Goal: Task Accomplishment & Management: Use online tool/utility

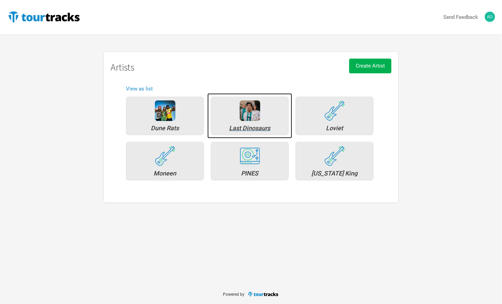
click at [251, 128] on div "Last Dinosaurs" at bounding box center [250, 128] width 70 height 6
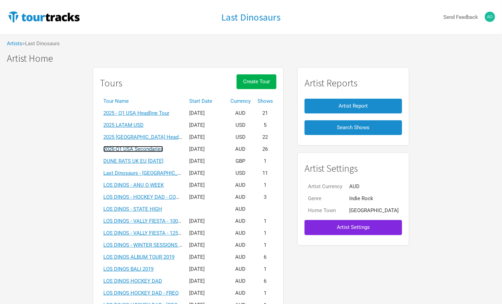
click at [142, 149] on link "2026-Q1 USA Secondaries" at bounding box center [133, 149] width 60 height 6
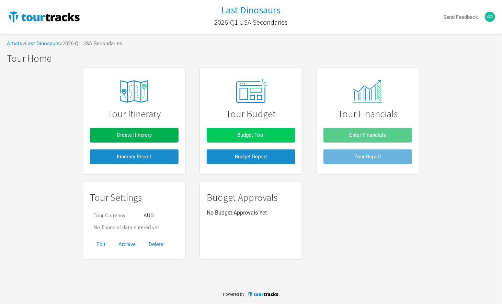
click at [252, 137] on span "Budget Tool" at bounding box center [250, 135] width 27 height 6
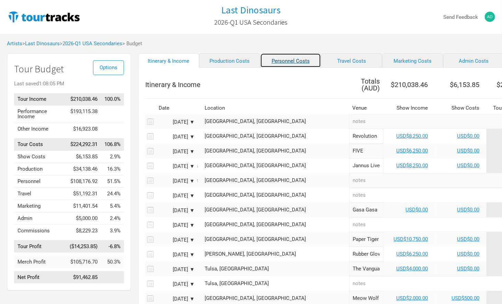
click at [279, 59] on link "Personnel Costs" at bounding box center [290, 60] width 61 height 14
select select "USD"
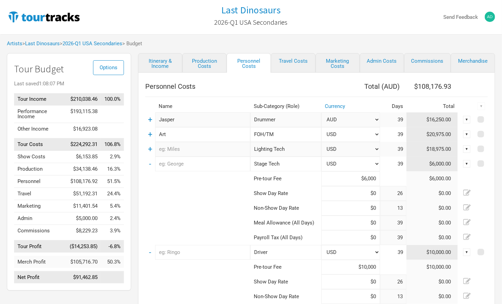
click at [439, 135] on td "$20,975.00" at bounding box center [431, 134] width 51 height 15
click at [149, 135] on link "+" at bounding box center [150, 134] width 4 height 9
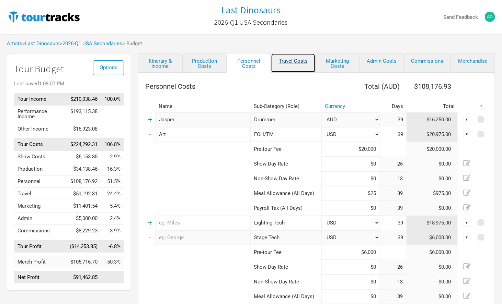
click at [288, 59] on link "Travel Costs" at bounding box center [293, 63] width 44 height 20
select select "USD"
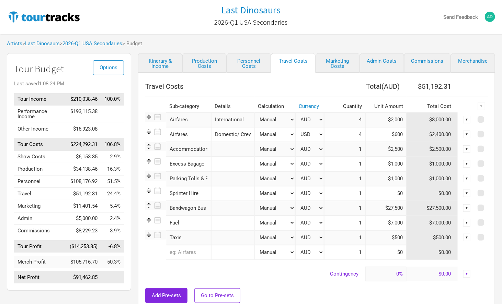
drag, startPoint x: 403, startPoint y: 209, endPoint x: 382, endPoint y: 209, distance: 20.3
click at [382, 209] on input "$27,500" at bounding box center [385, 208] width 41 height 15
paste input
type input "$0"
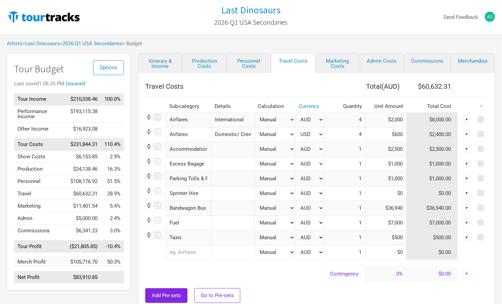
type input "$36,940"
click at [320, 209] on select "AUD USD New ..." at bounding box center [309, 208] width 29 height 15
select select "USD"
click at [295, 201] on select "AUD USD New ..." at bounding box center [309, 208] width 29 height 15
click at [467, 191] on div "▼" at bounding box center [467, 194] width 8 height 8
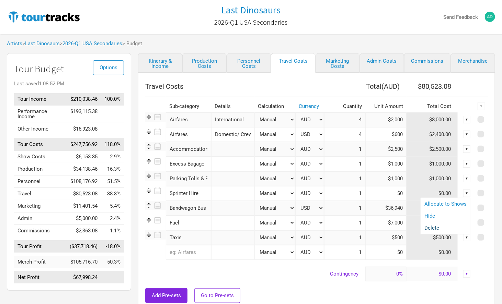
click at [435, 227] on link "Delete" at bounding box center [445, 228] width 42 height 5
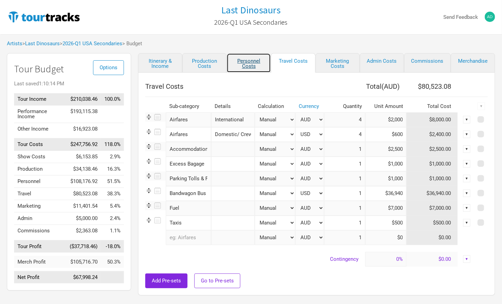
click at [253, 60] on link "Personnel Costs" at bounding box center [249, 63] width 44 height 20
select select "USD"
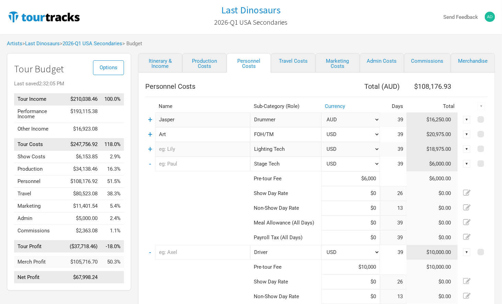
click at [291, 148] on input "Lighting Tech" at bounding box center [285, 149] width 71 height 15
click at [210, 62] on link "Production Costs" at bounding box center [204, 63] width 44 height 20
select select "USD"
select select "Shows"
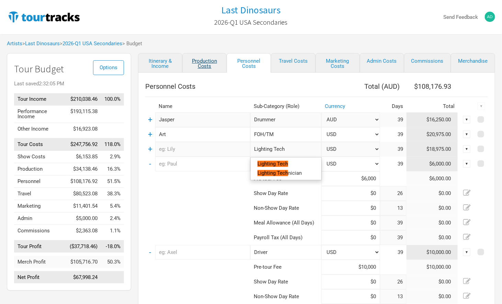
select select "Shows"
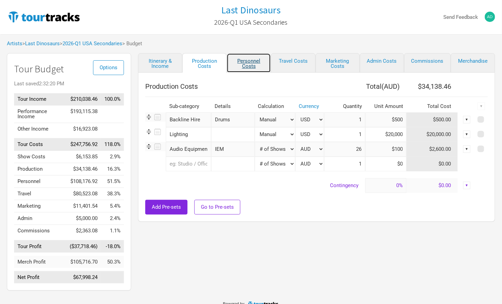
click at [251, 60] on link "Personnel Costs" at bounding box center [249, 63] width 44 height 20
select select "USD"
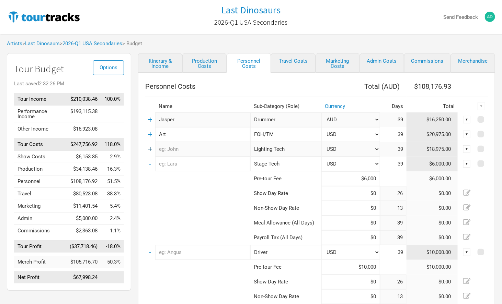
click at [150, 148] on link "+" at bounding box center [150, 149] width 4 height 9
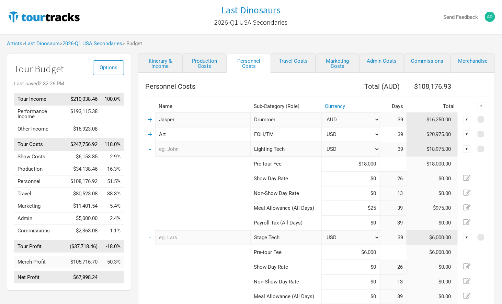
drag, startPoint x: 356, startPoint y: 163, endPoint x: 382, endPoint y: 163, distance: 25.7
click at [382, 163] on tr "Pre-tour Fee $18,000 $18,000.00" at bounding box center [316, 164] width 343 height 15
type input "$0"
click at [300, 147] on input "Lighting Tech" at bounding box center [285, 149] width 71 height 15
type input "Lighting Tech (NA)"
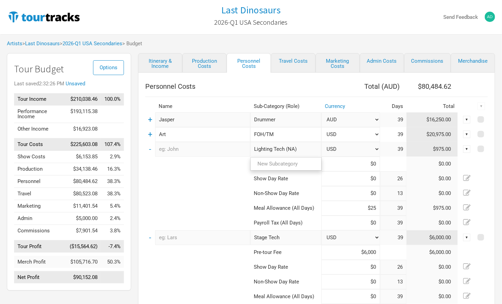
click at [204, 184] on tbody "+ [PERSON_NAME] 1 selection AUD USD New ... 39 $16,250.00 ▼ + Art FOH/TM 1 sele…" at bounding box center [316, 308] width 343 height 390
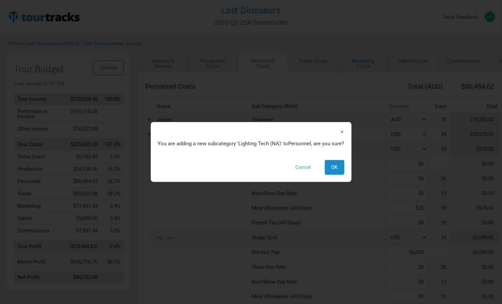
click at [306, 166] on button "Cancel" at bounding box center [303, 167] width 29 height 15
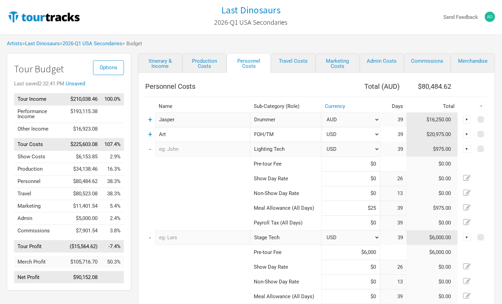
click at [202, 148] on input "text" at bounding box center [202, 149] width 95 height 15
type input "NA"
click at [374, 208] on input "$25" at bounding box center [350, 208] width 58 height 15
type input "$2"
type input "$0"
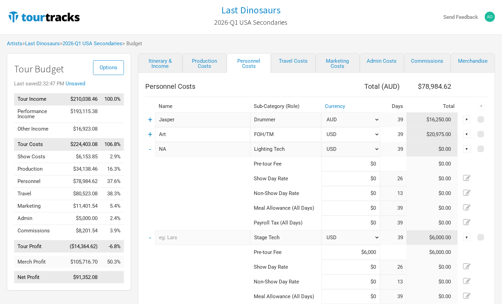
click at [198, 194] on td at bounding box center [197, 193] width 105 height 15
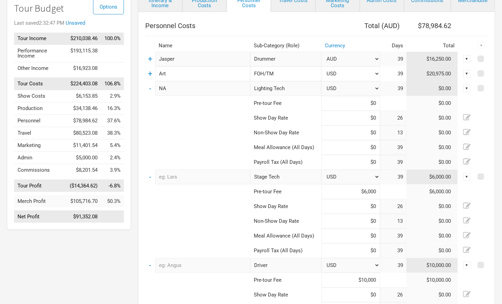
scroll to position [61, 0]
click at [150, 88] on link "-" at bounding box center [150, 88] width 2 height 9
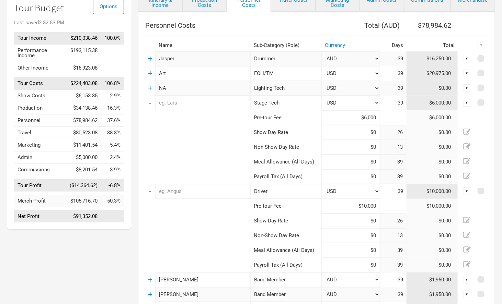
click at [150, 102] on link "-" at bounding box center [150, 103] width 2 height 9
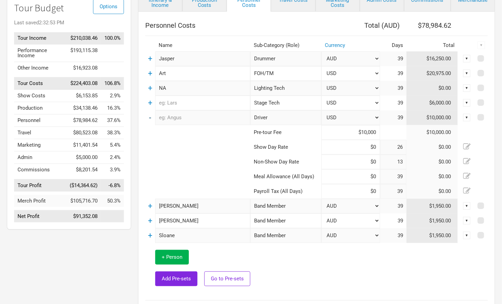
click at [150, 116] on link "-" at bounding box center [150, 117] width 2 height 9
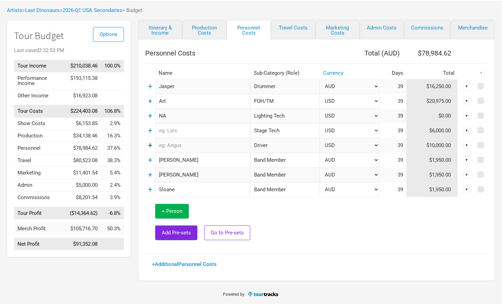
scroll to position [32, 0]
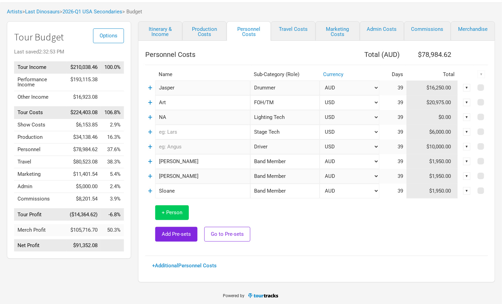
click at [170, 210] on span "+ Person" at bounding box center [172, 213] width 21 height 6
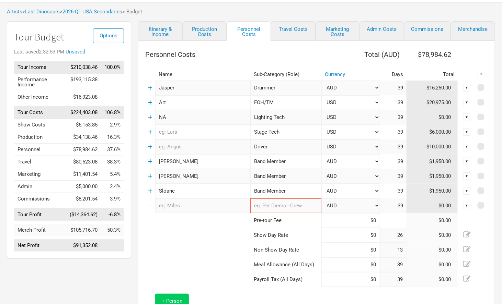
type input "26"
type input "13"
type input "39"
click at [185, 208] on input "text" at bounding box center [202, 206] width 95 height 15
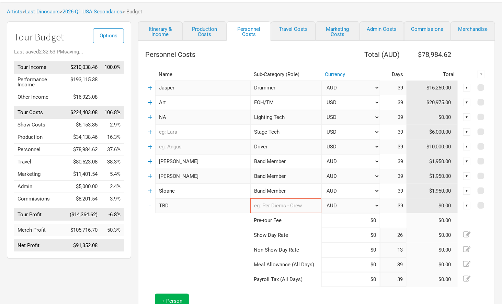
type input "TBD"
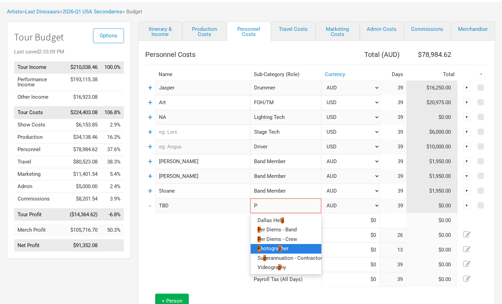
click at [265, 247] on span "hotogra" at bounding box center [270, 249] width 18 height 6
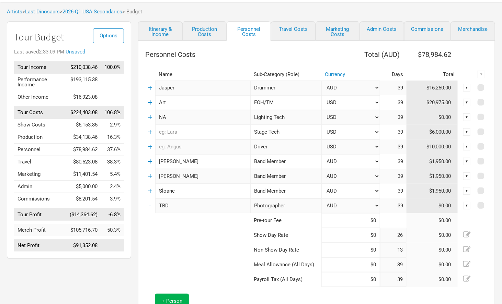
type input "Photographer"
click at [377, 203] on select "AUD USD New ..." at bounding box center [350, 206] width 58 height 15
select select "USD"
click at [321, 199] on select "AUD USD New ..." at bounding box center [350, 206] width 58 height 15
click at [349, 234] on input at bounding box center [350, 235] width 58 height 15
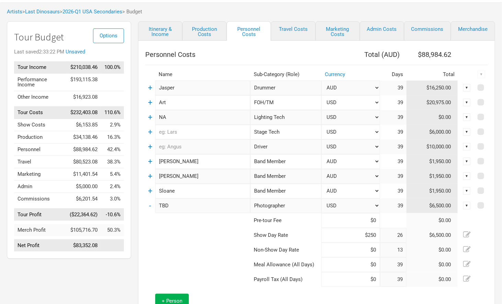
type input "$250"
click at [347, 253] on input at bounding box center [350, 250] width 58 height 15
type input "$1"
type input "$250"
type input "$0"
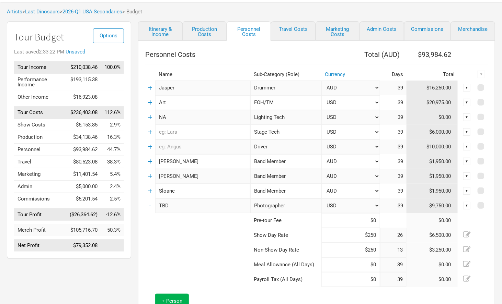
click at [222, 240] on td at bounding box center [197, 235] width 105 height 15
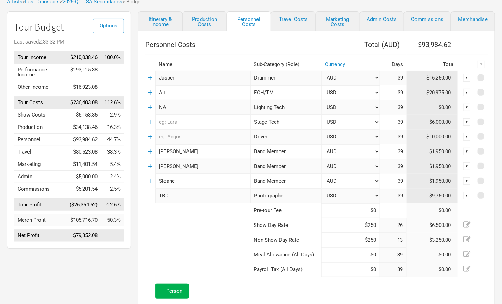
scroll to position [33, 0]
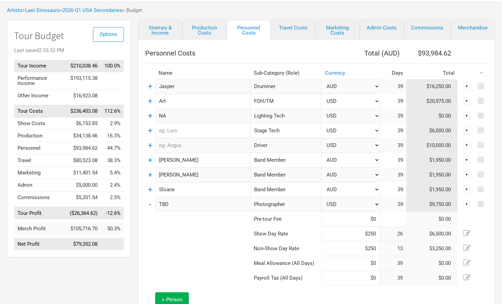
click at [149, 205] on link "-" at bounding box center [150, 204] width 2 height 9
